Goal: Task Accomplishment & Management: Complete application form

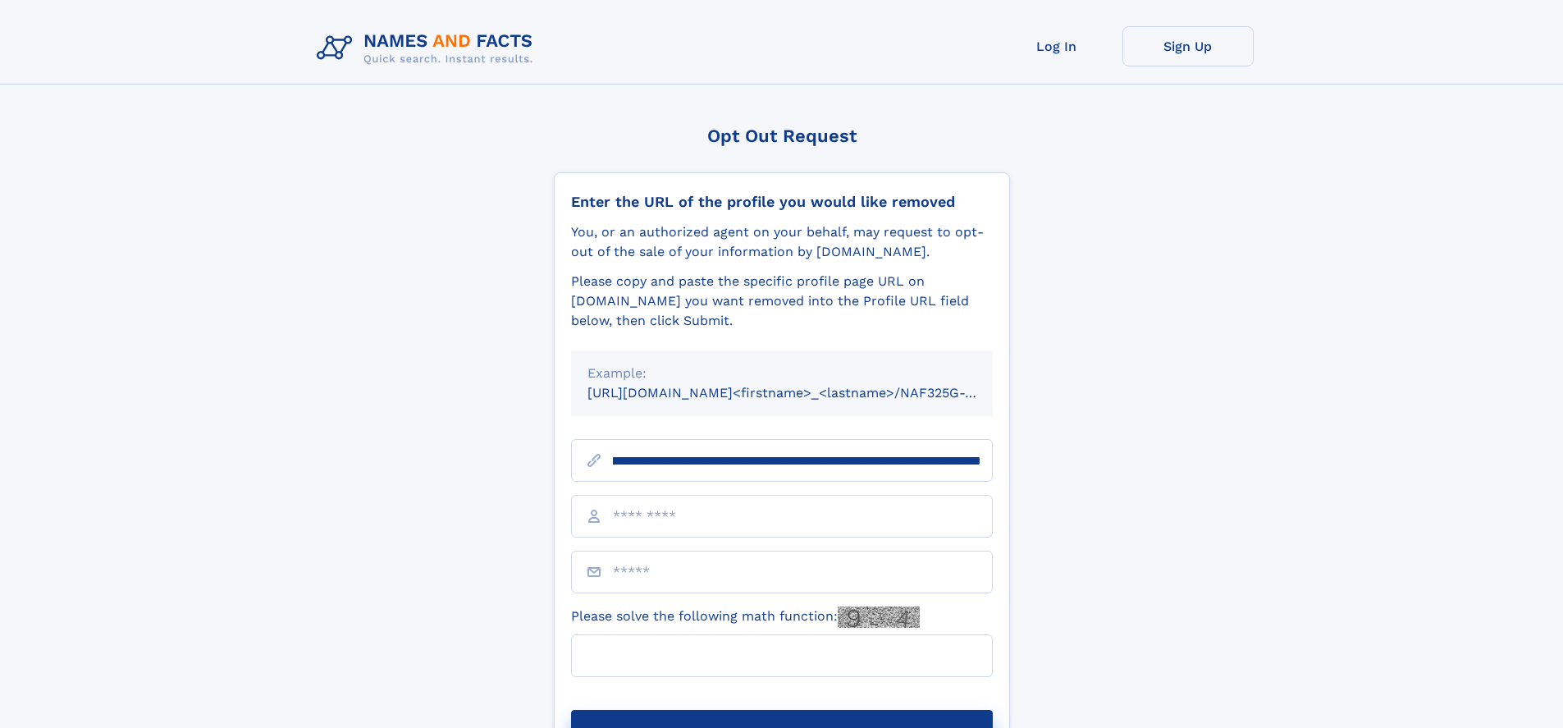
scroll to position [0, 219]
type input "**********"
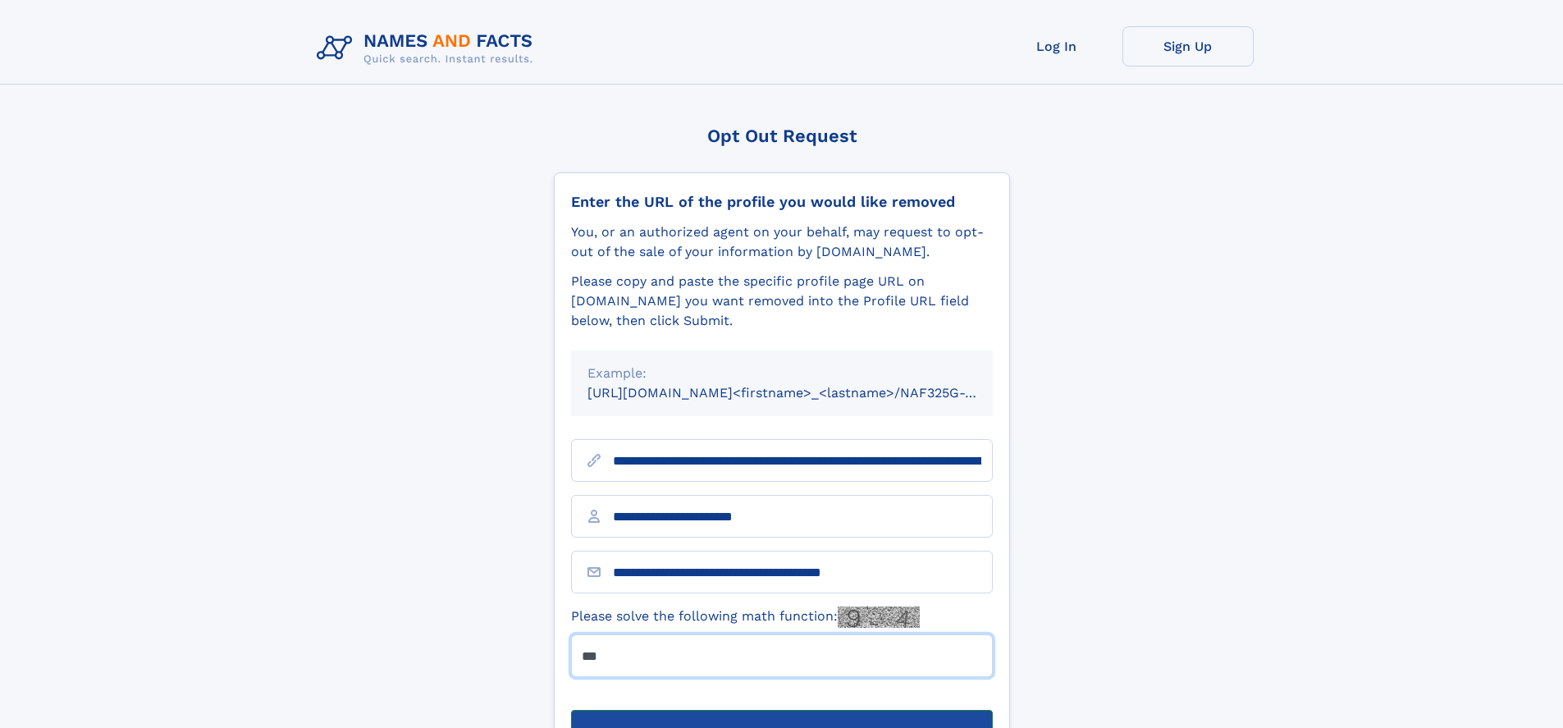
type input "***"
click at [781, 710] on button "Submit Opt Out Request" at bounding box center [782, 736] width 422 height 53
